Goal: Information Seeking & Learning: Learn about a topic

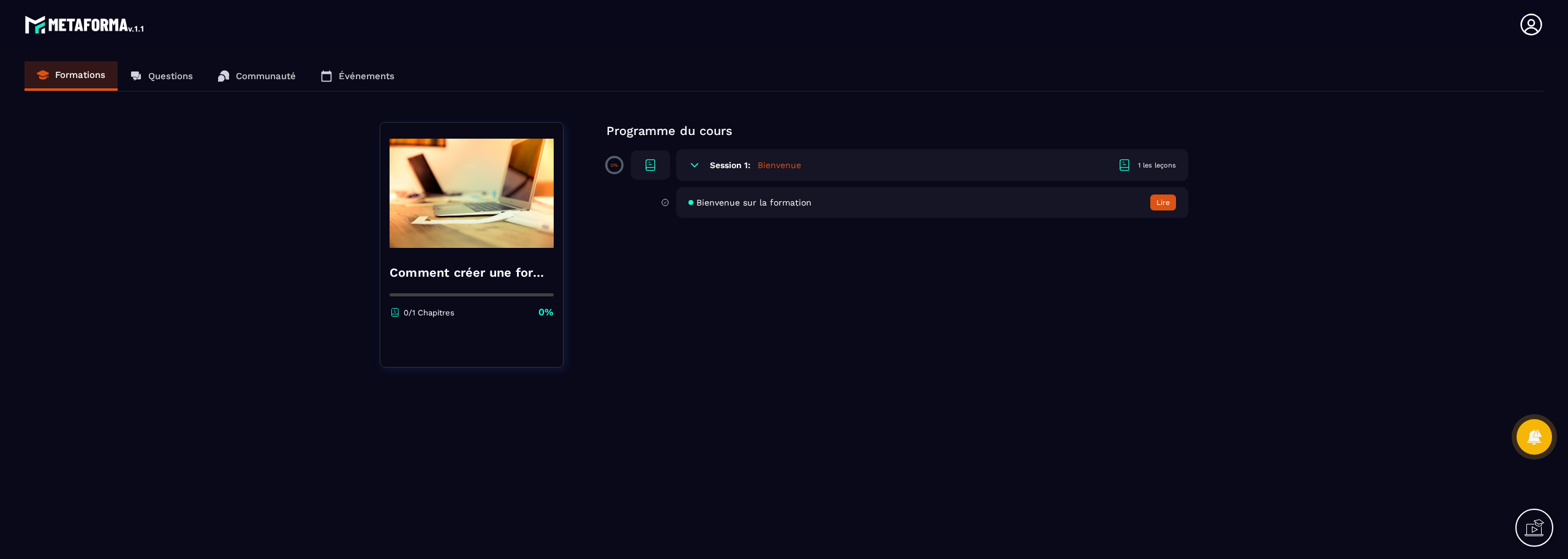
click at [781, 162] on h5 "Bienvenue" at bounding box center [780, 165] width 44 height 12
click at [1156, 161] on div "1 les leçons" at bounding box center [1157, 165] width 38 height 9
click at [1168, 203] on button "Lire" at bounding box center [1164, 202] width 26 height 16
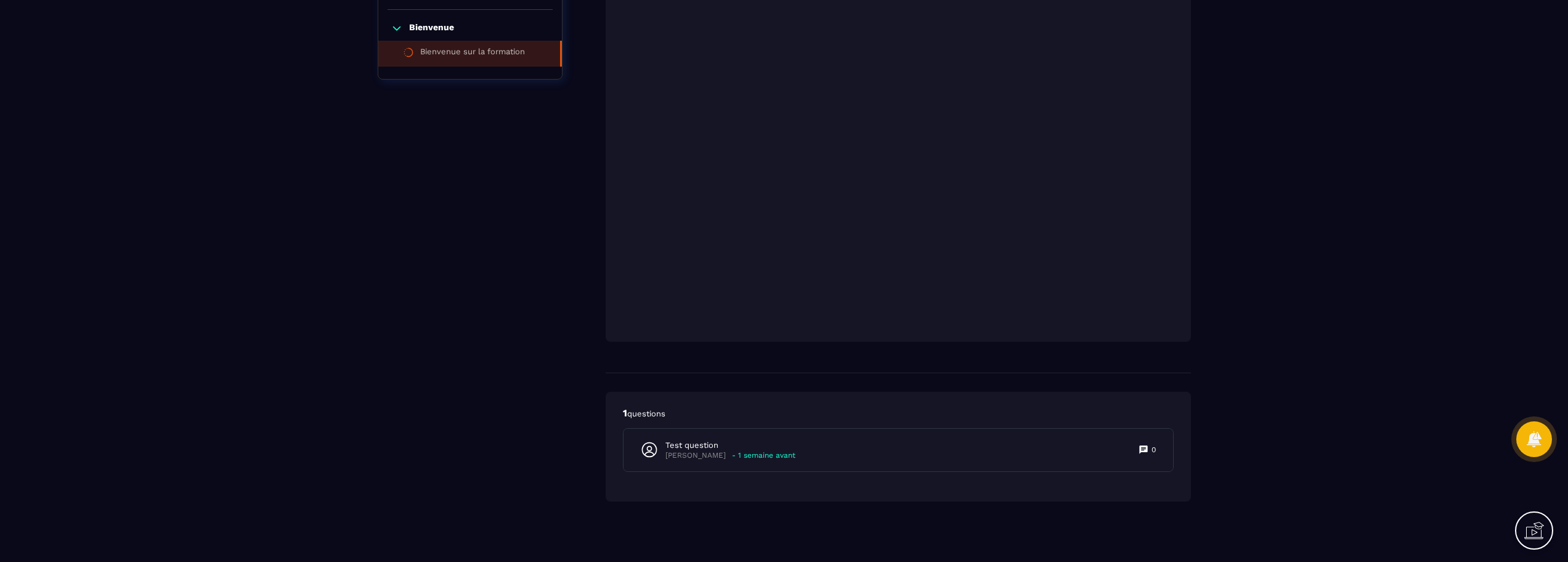
scroll to position [303, 0]
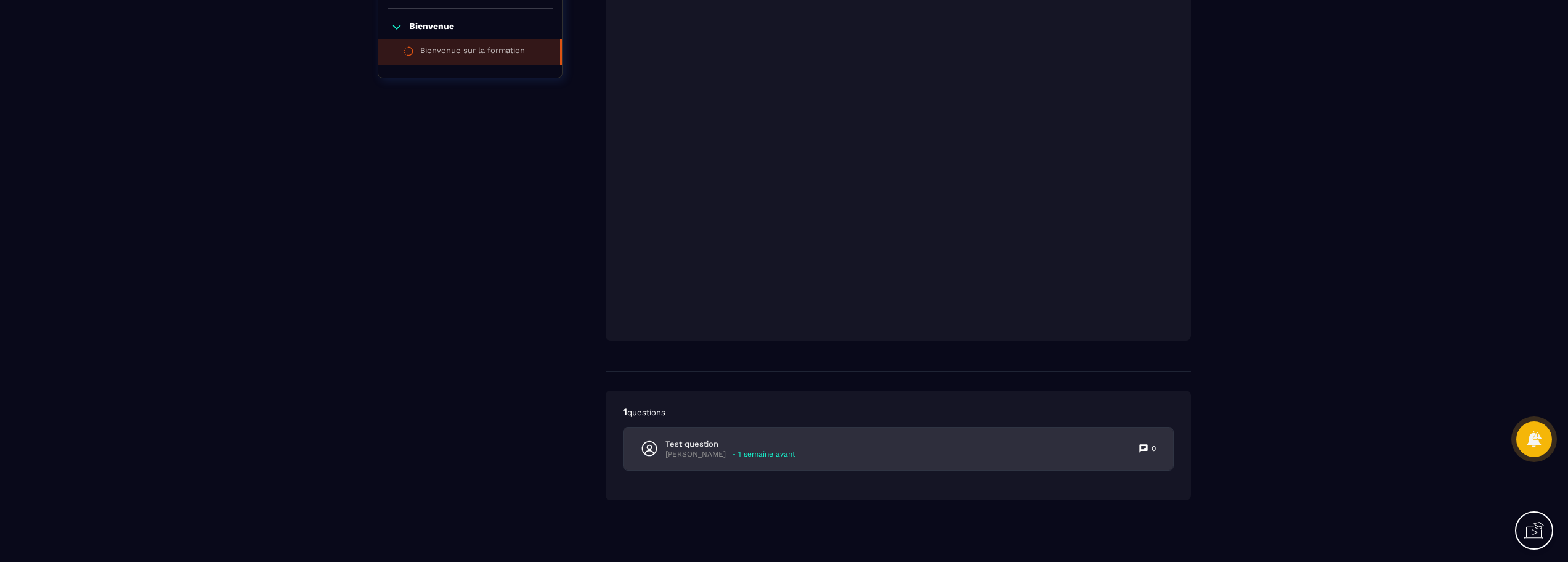
click at [755, 452] on p "- 1 semaine avant" at bounding box center [763, 454] width 63 height 10
click at [758, 452] on p "- 1 semaine avant" at bounding box center [763, 454] width 63 height 10
click at [1143, 449] on icon at bounding box center [1142, 448] width 8 height 8
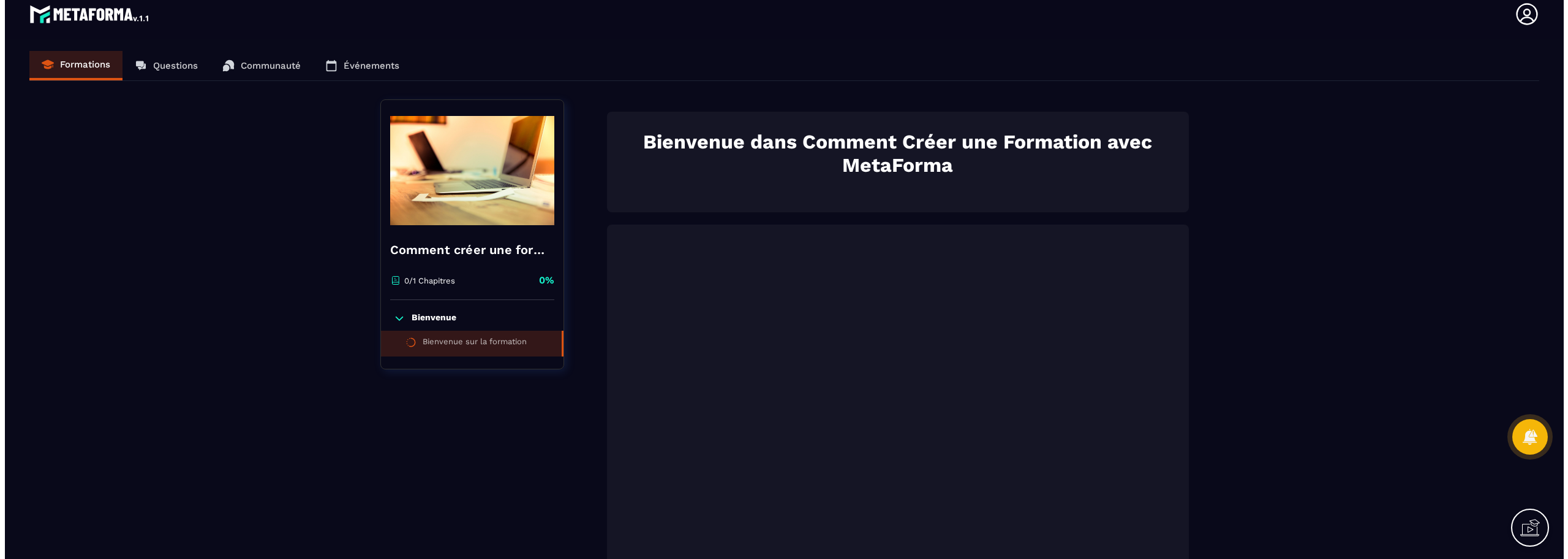
scroll to position [0, 0]
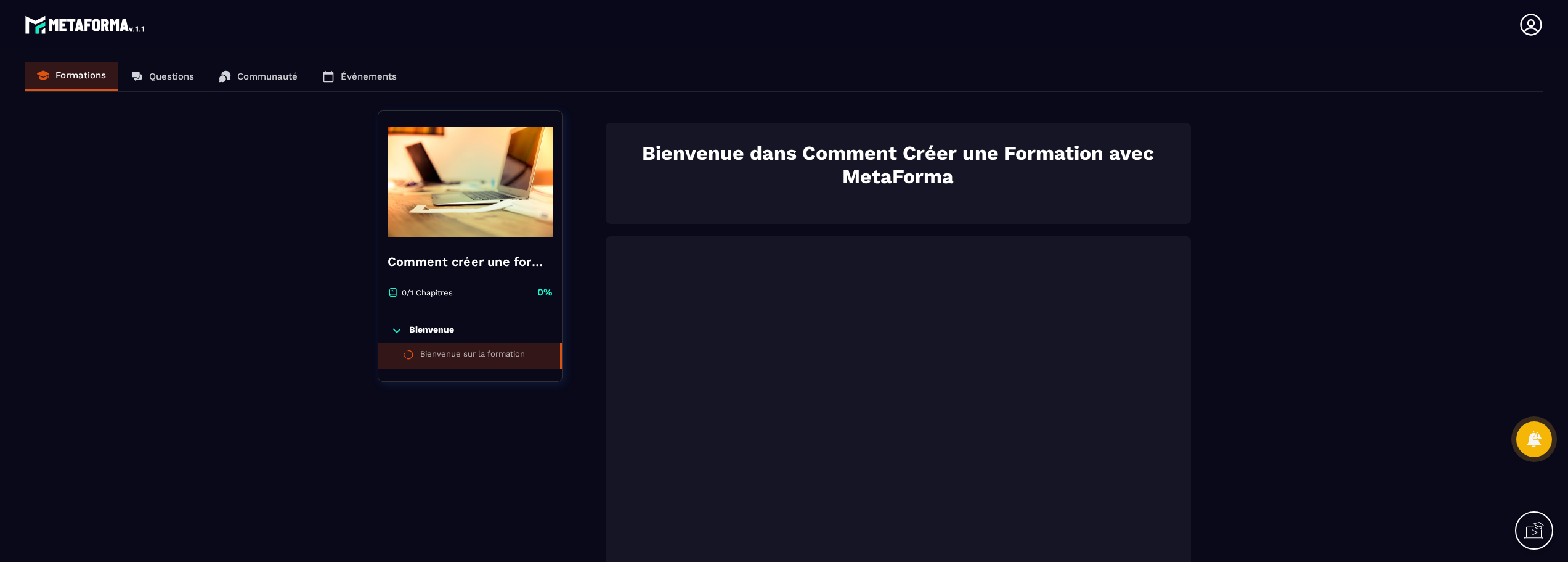
click at [173, 72] on div "Formations Questions Communauté Événements" at bounding box center [783, 76] width 1519 height 30
click at [254, 74] on div "Formations Questions Communauté Événements" at bounding box center [783, 76] width 1519 height 30
click at [362, 77] on div "Formations Questions Communauté Événements" at bounding box center [783, 76] width 1519 height 30
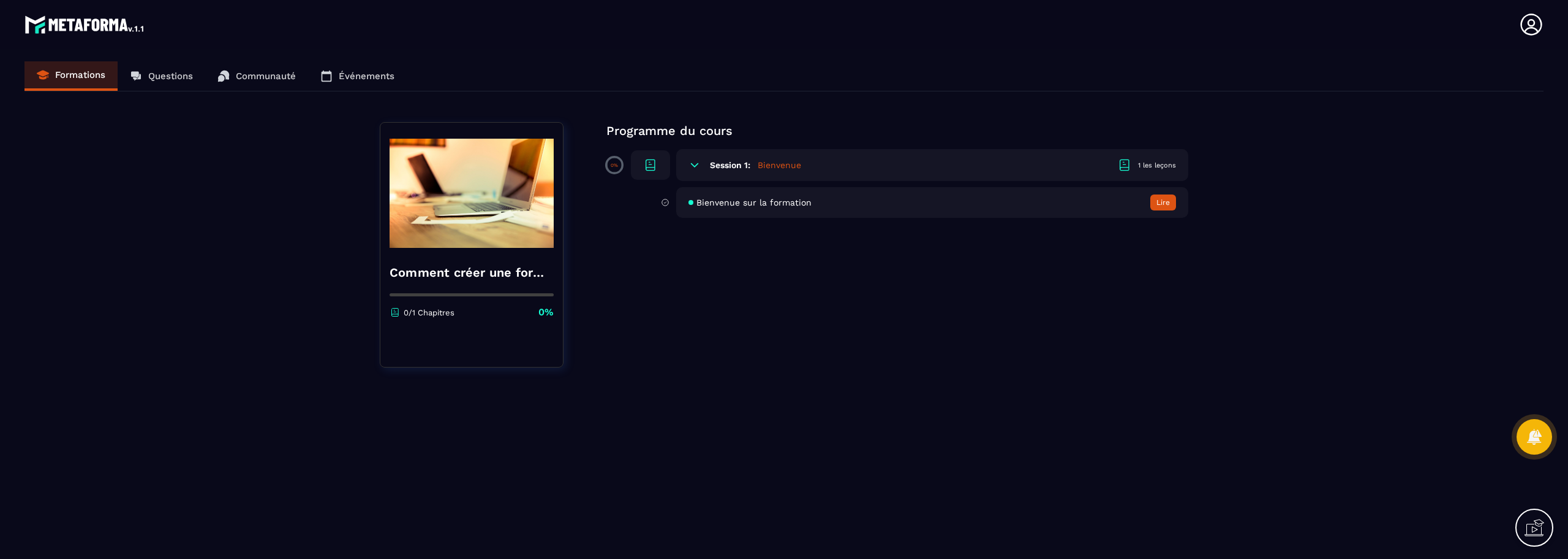
click at [149, 75] on div "Formations Questions Communauté Événements" at bounding box center [783, 76] width 1519 height 30
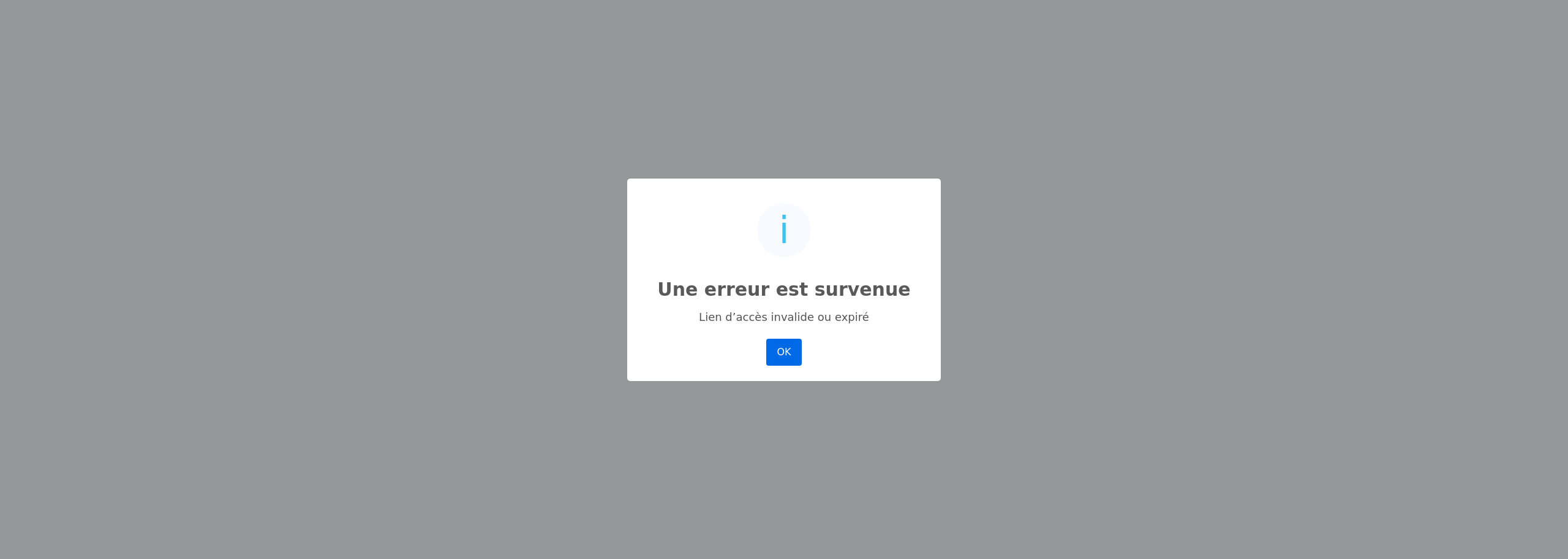
click at [783, 354] on button "OK" at bounding box center [784, 351] width 35 height 27
